Goal: Register for event/course

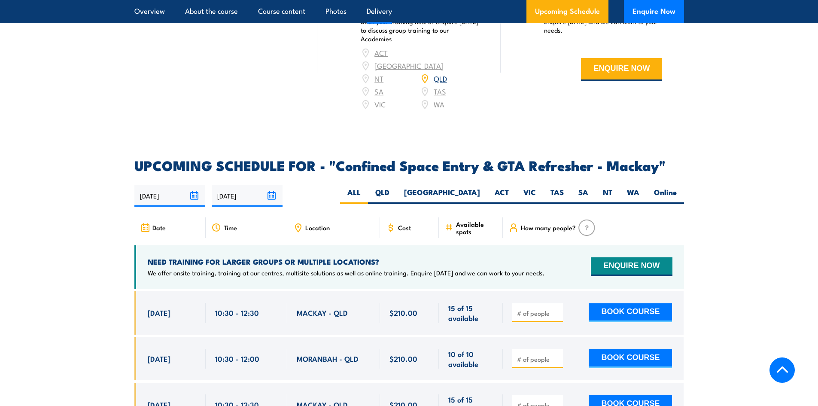
scroll to position [1246, 0]
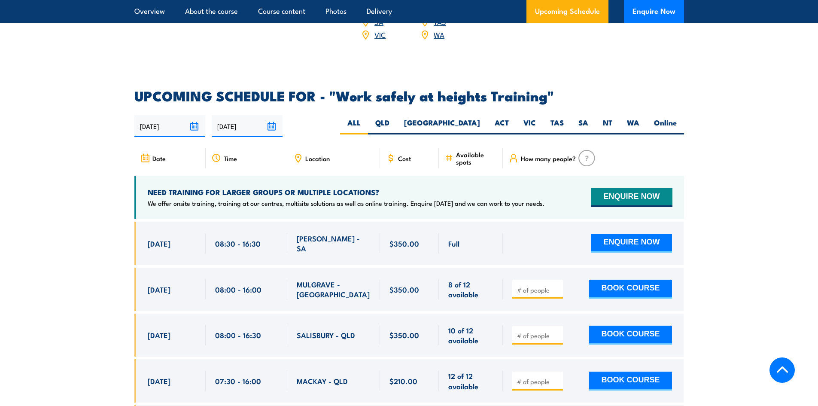
scroll to position [1289, 0]
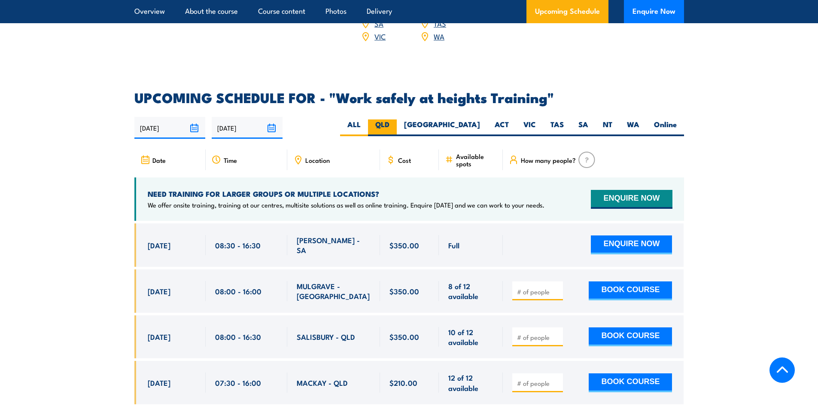
click at [397, 119] on label "QLD" at bounding box center [382, 127] width 29 height 17
click at [395, 119] on input "QLD" at bounding box center [393, 122] width 6 height 6
radio input "true"
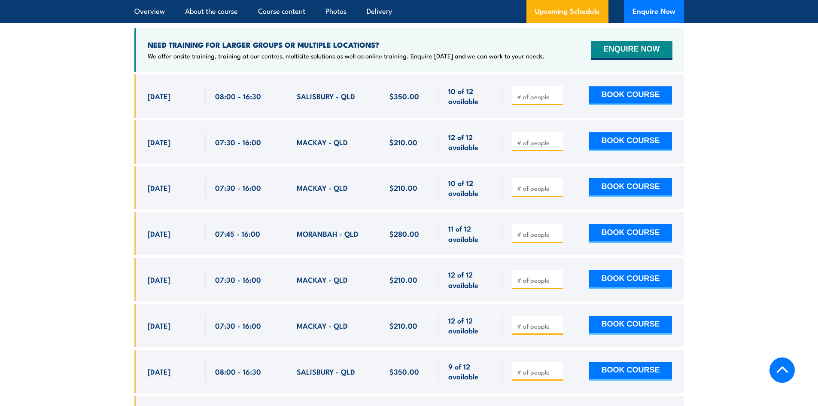
scroll to position [1453, 0]
